Goal: Transaction & Acquisition: Obtain resource

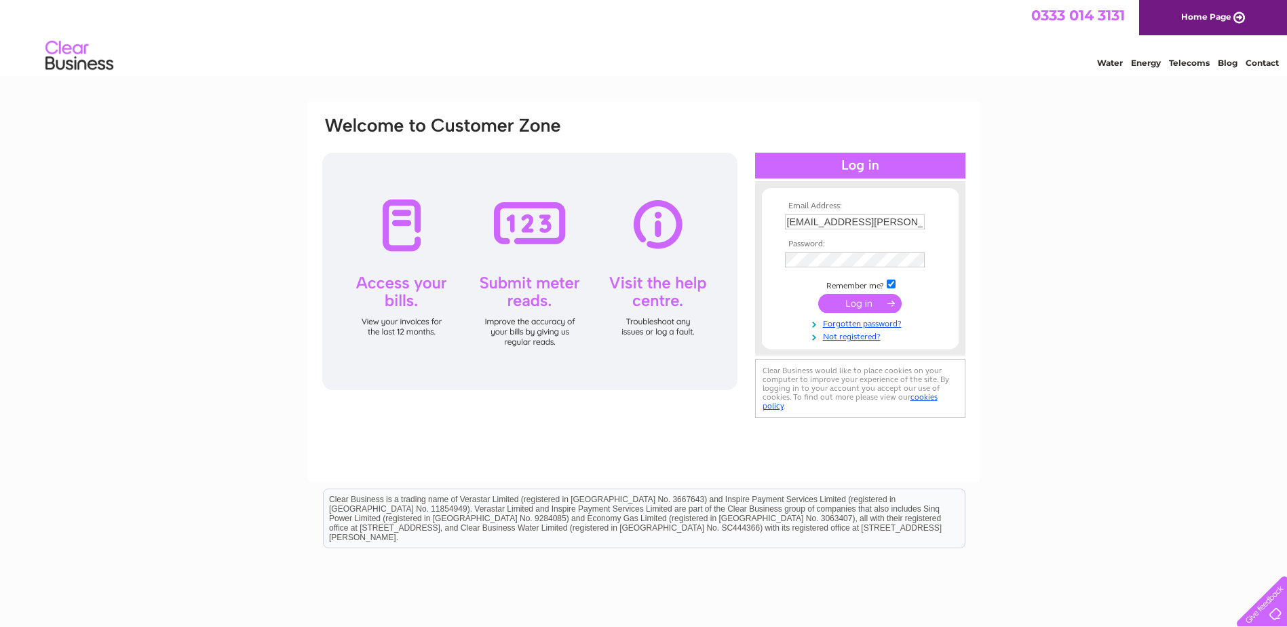
click at [918, 212] on td "claire.gordon@labelleforme.co.uk" at bounding box center [859, 222] width 157 height 22
drag, startPoint x: 785, startPoint y: 225, endPoint x: 957, endPoint y: 220, distance: 171.7
click at [957, 220] on form "Email Address: claire.gordon@labelleforme.co.uk Password: Forgotten password?" at bounding box center [860, 272] width 197 height 142
type input "accounts@elanic.co.uk"
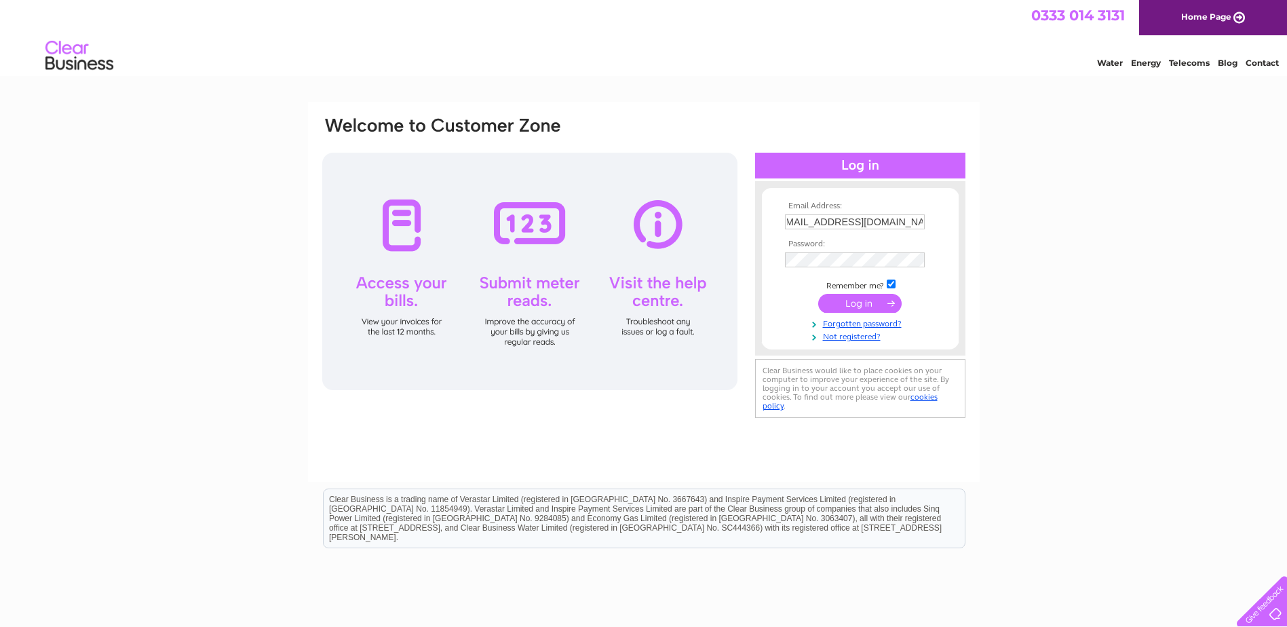
scroll to position [0, 0]
click at [838, 304] on input "submit" at bounding box center [859, 303] width 83 height 19
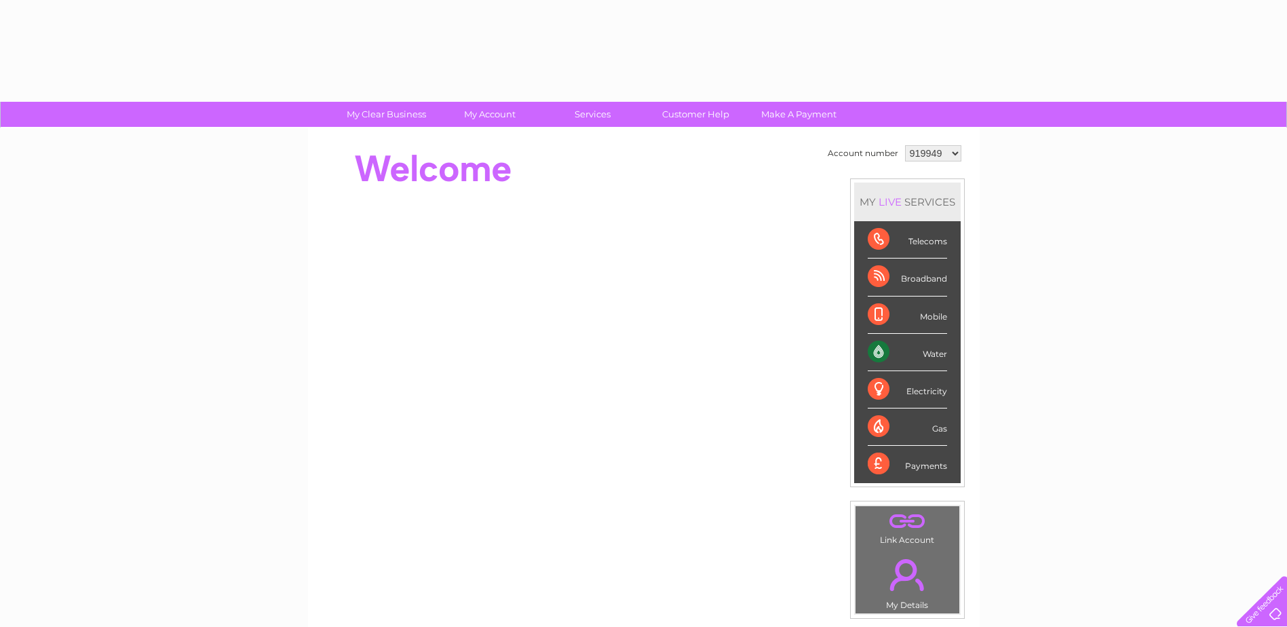
click at [864, 300] on li "Mobile" at bounding box center [907, 314] width 106 height 37
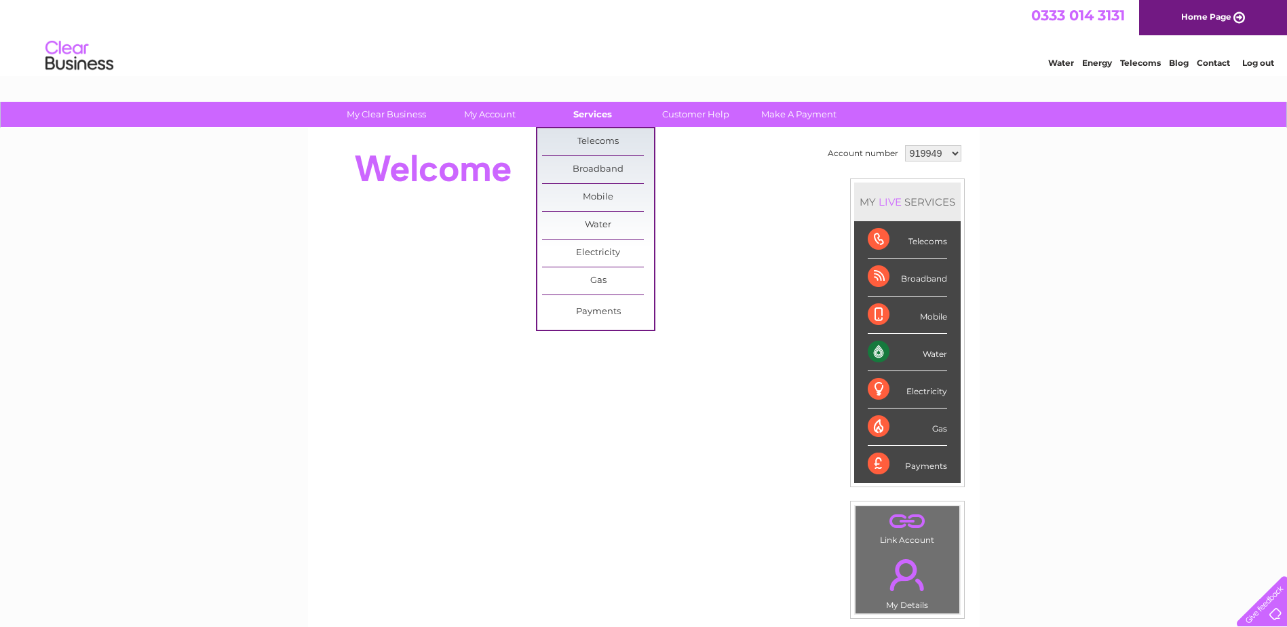
click at [598, 121] on link "Services" at bounding box center [592, 114] width 112 height 25
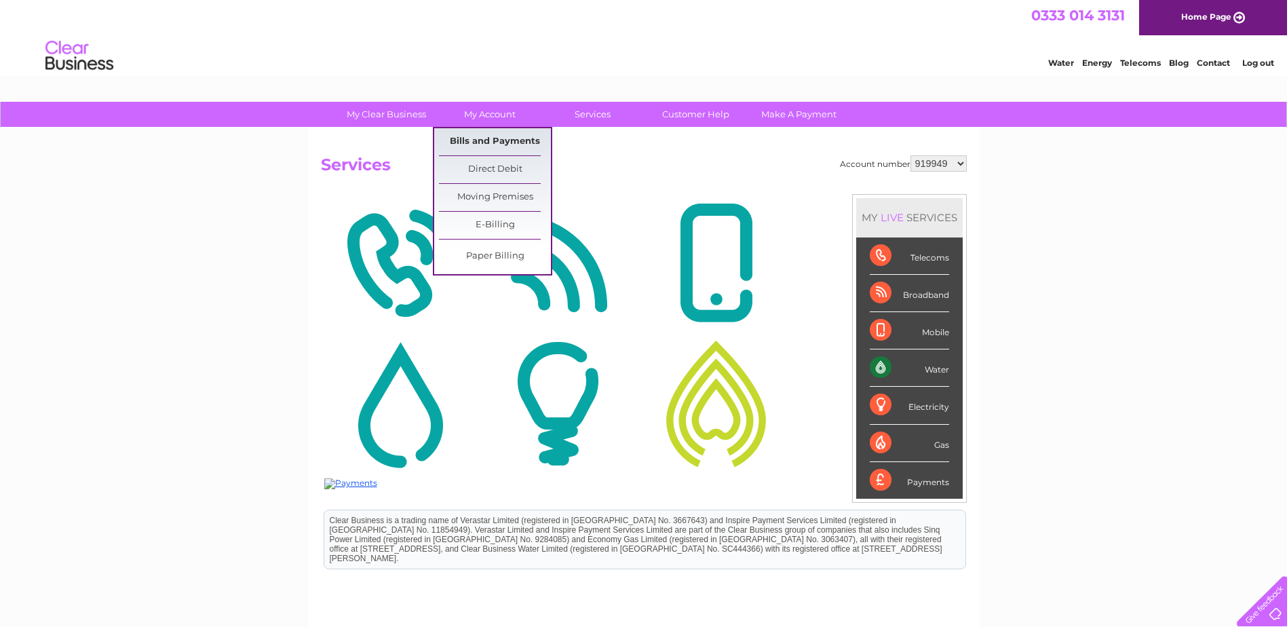
click at [489, 139] on link "Bills and Payments" at bounding box center [495, 141] width 112 height 27
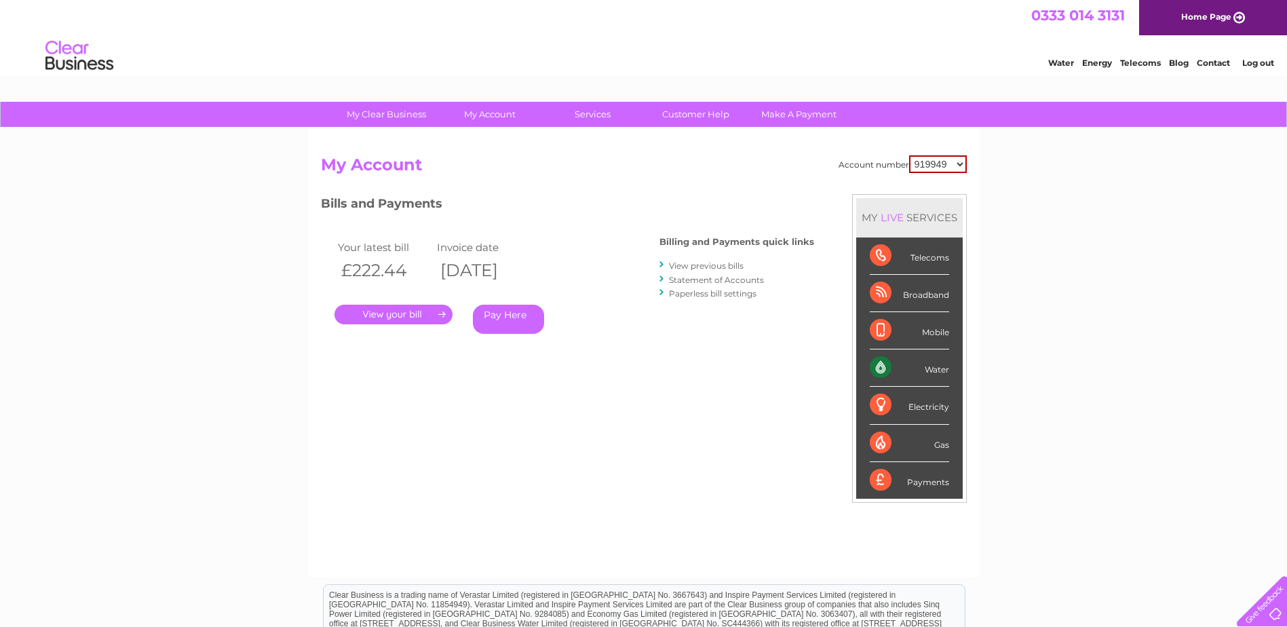
click at [417, 315] on link "." at bounding box center [393, 315] width 118 height 20
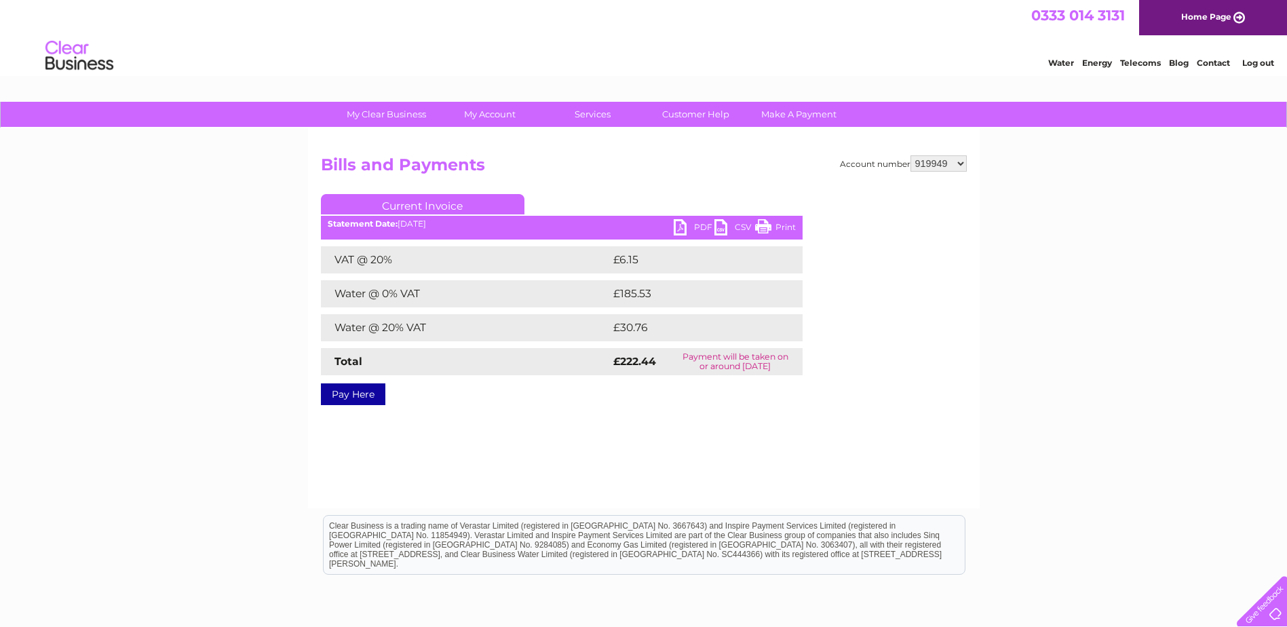
click at [696, 224] on link "PDF" at bounding box center [693, 229] width 41 height 20
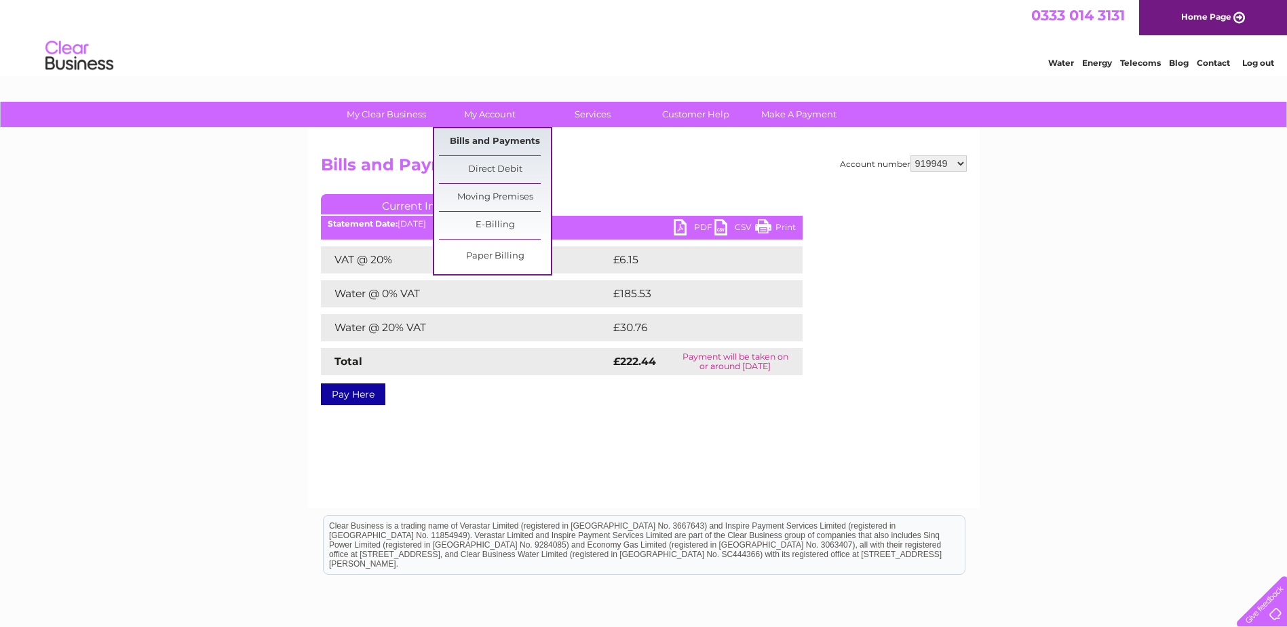
click at [479, 140] on link "Bills and Payments" at bounding box center [495, 141] width 112 height 27
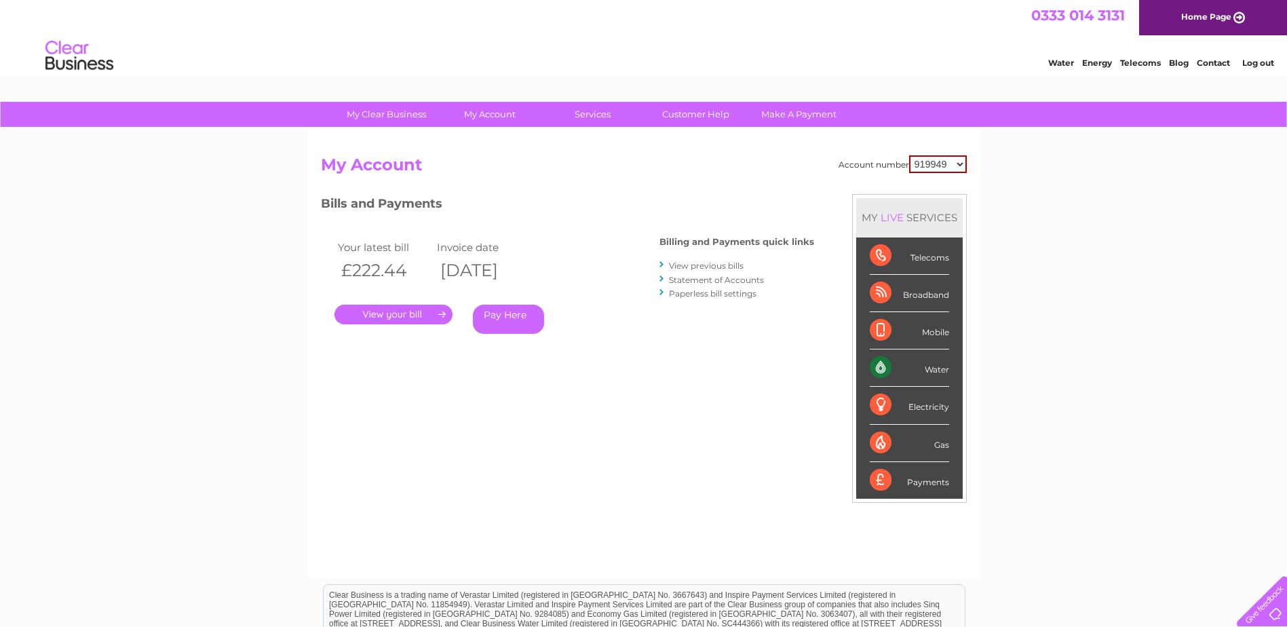
click at [713, 269] on link "View previous bills" at bounding box center [706, 265] width 75 height 10
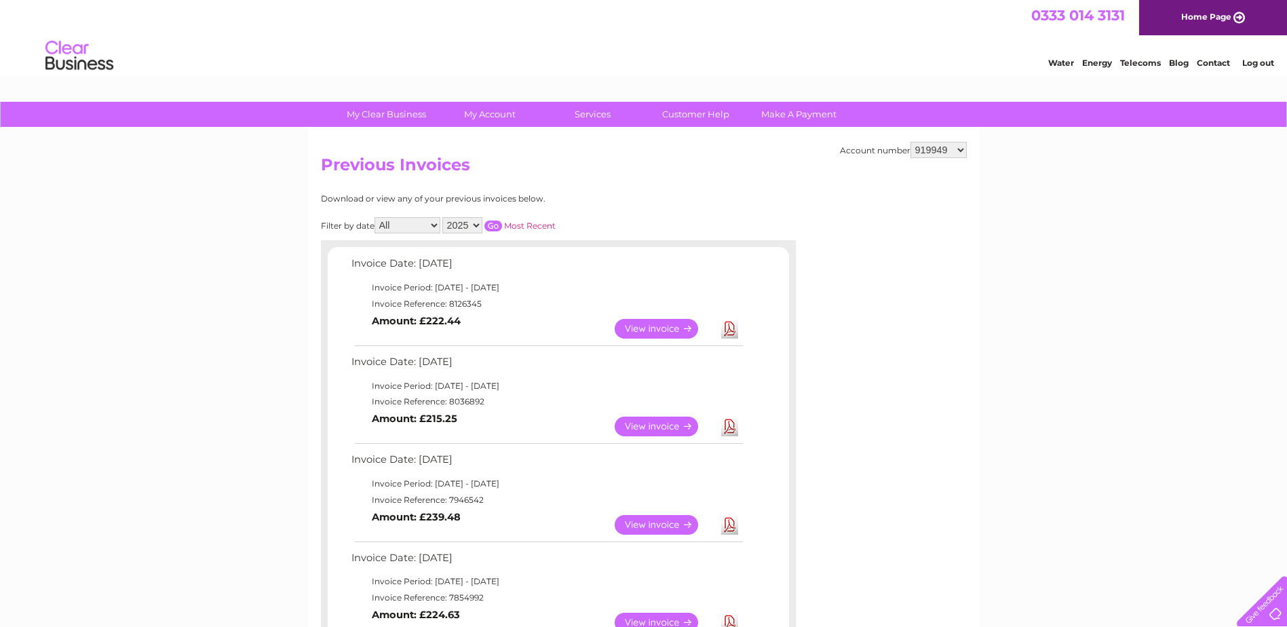
drag, startPoint x: 728, startPoint y: 431, endPoint x: 786, endPoint y: 389, distance: 72.3
click at [728, 431] on link "Download" at bounding box center [729, 426] width 17 height 20
